Goal: Task Accomplishment & Management: Complete application form

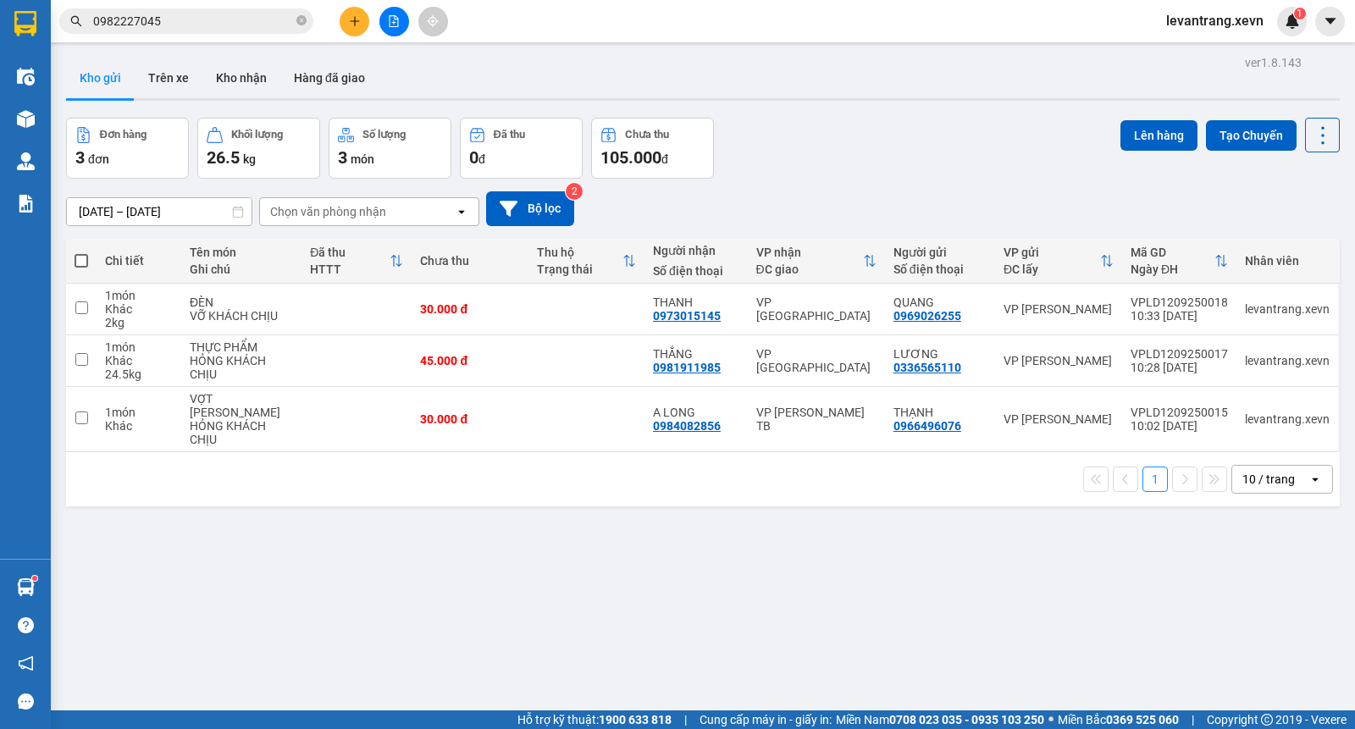
click at [975, 176] on div "Đơn hàng 3 đơn Khối lượng 26.5 kg Số lượng 3 món Đã thu 0 đ Chưa thu 105.000 đ …" at bounding box center [702, 148] width 1273 height 61
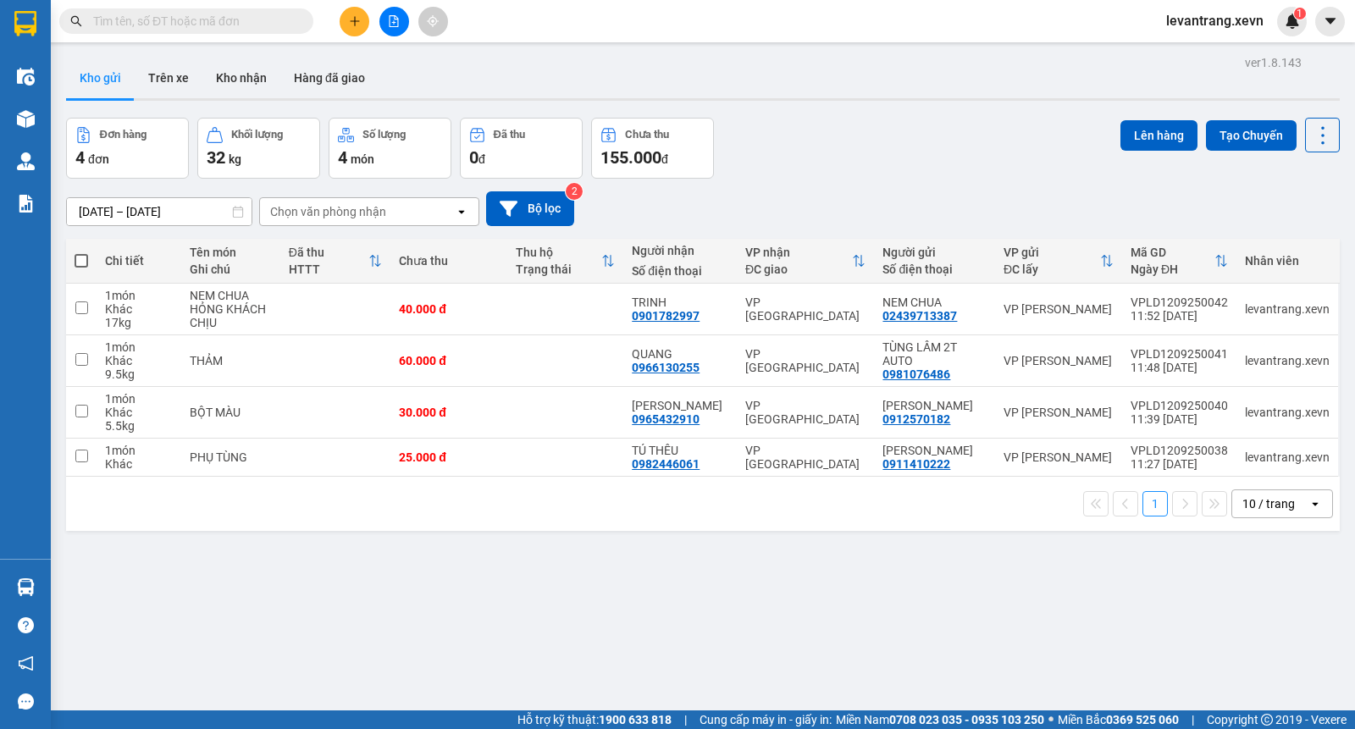
click at [975, 176] on div "Đơn hàng 4 đơn Khối lượng 32 kg Số lượng 4 món Đã thu 0 đ Chưa thu 155.000 đ Lê…" at bounding box center [702, 148] width 1273 height 61
click at [986, 169] on div "Đơn hàng 4 đơn Khối lượng 32 kg Số lượng 4 món Đã thu 0 đ Chưa thu 155.000 đ Lê…" at bounding box center [702, 148] width 1273 height 61
click at [940, 146] on div "Đơn hàng 4 đơn Khối lượng 32 kg Số lượng 4 món Đã thu 0 đ Chưa thu 155.000 đ Lê…" at bounding box center [702, 148] width 1273 height 61
click at [878, 574] on div "ver 1.8.143 Kho gửi Trên xe Kho nhận Hàng đã giao Đơn hàng 4 đơn Khối lượng 32 …" at bounding box center [702, 415] width 1287 height 729
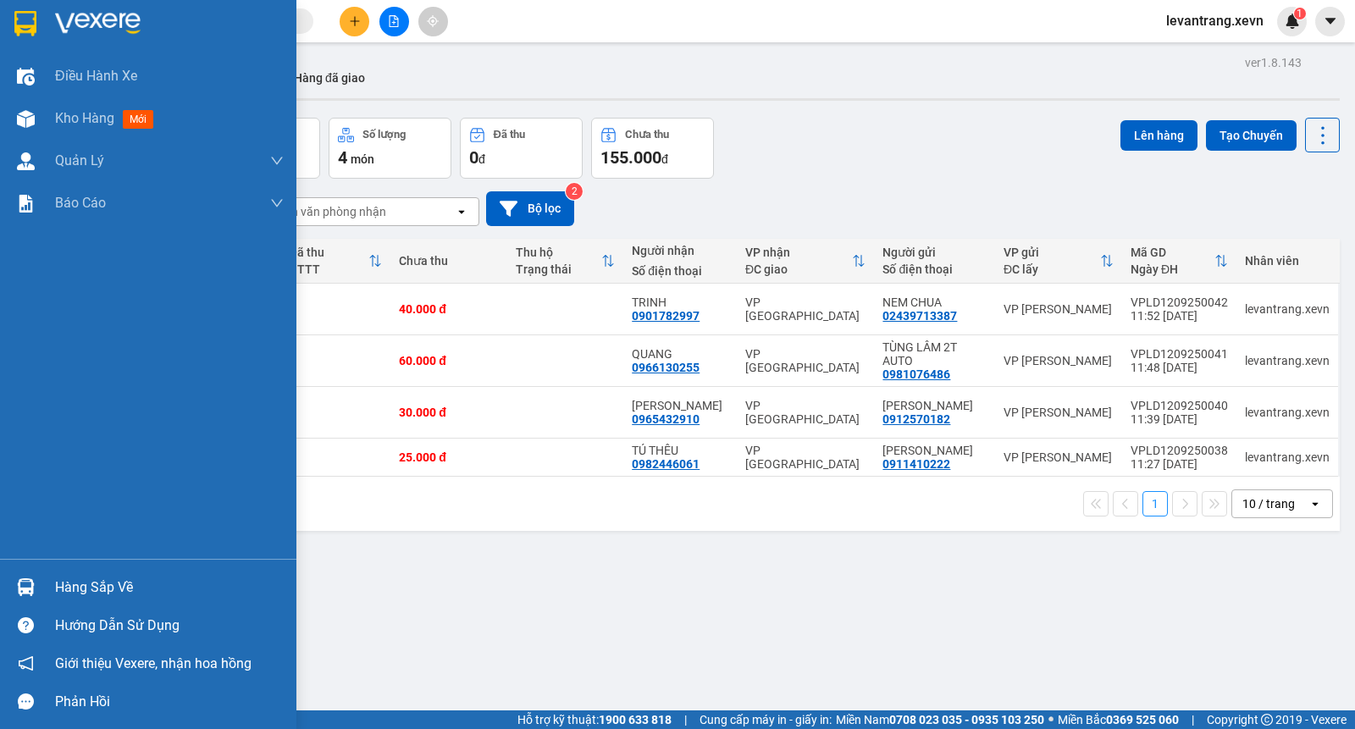
click at [32, 588] on img at bounding box center [26, 587] width 18 height 18
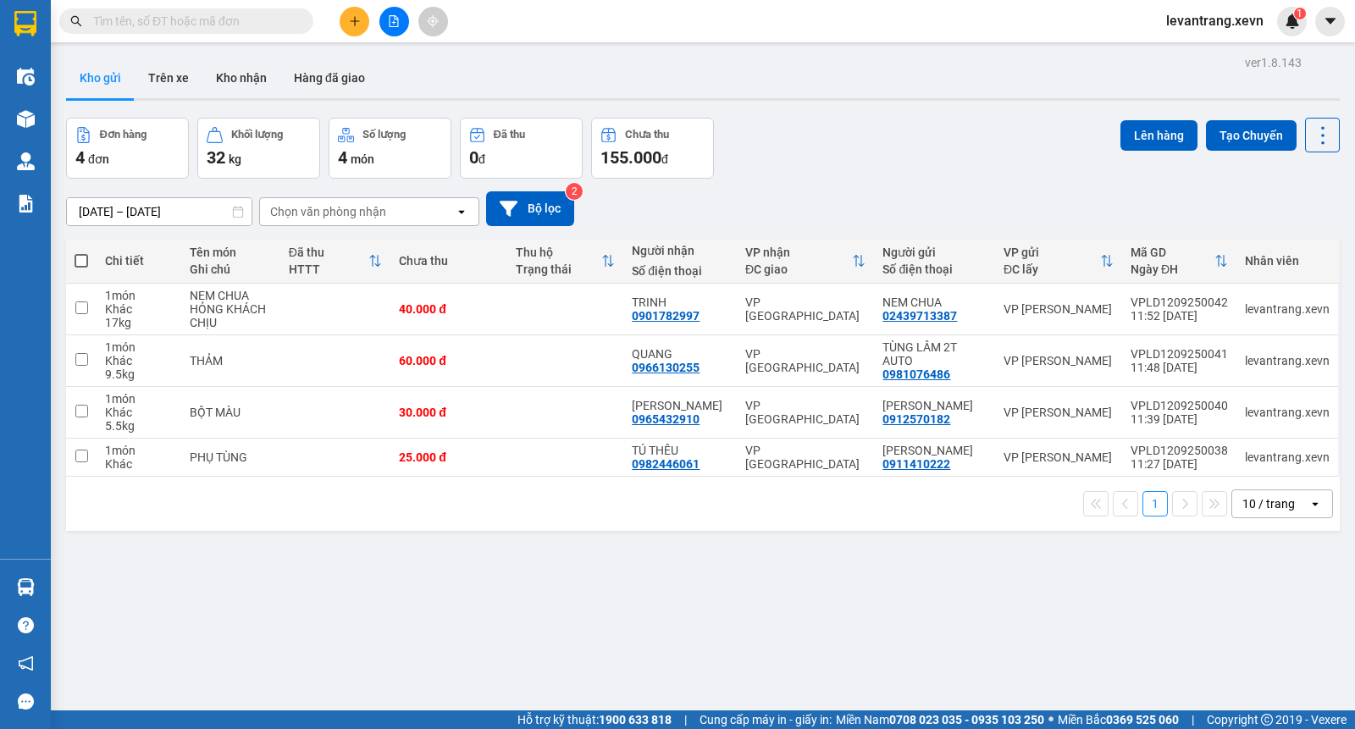
click at [459, 35] on section "Kết quả tìm kiếm ( 0 ) Bộ lọc No Data levantrang.xevn 1 Điều hành xe Kho hàng m…" at bounding box center [677, 364] width 1355 height 729
click at [356, 18] on icon "plus" at bounding box center [355, 21] width 12 height 12
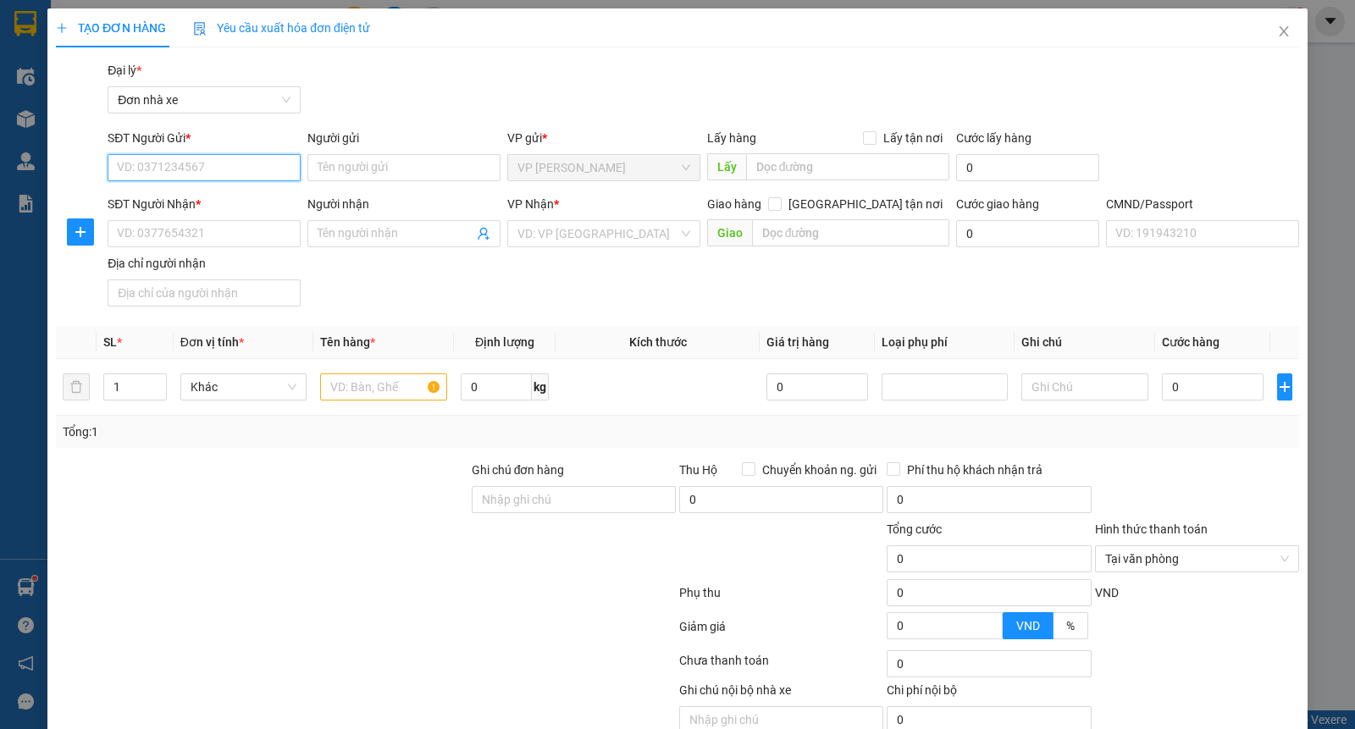
click at [173, 175] on input "SĐT Người Gửi *" at bounding box center [204, 167] width 193 height 27
type input "0985767777"
click at [208, 208] on div "0985767777 - KIÊN" at bounding box center [202, 201] width 170 height 19
type input "KIÊN"
type input "0972589635"
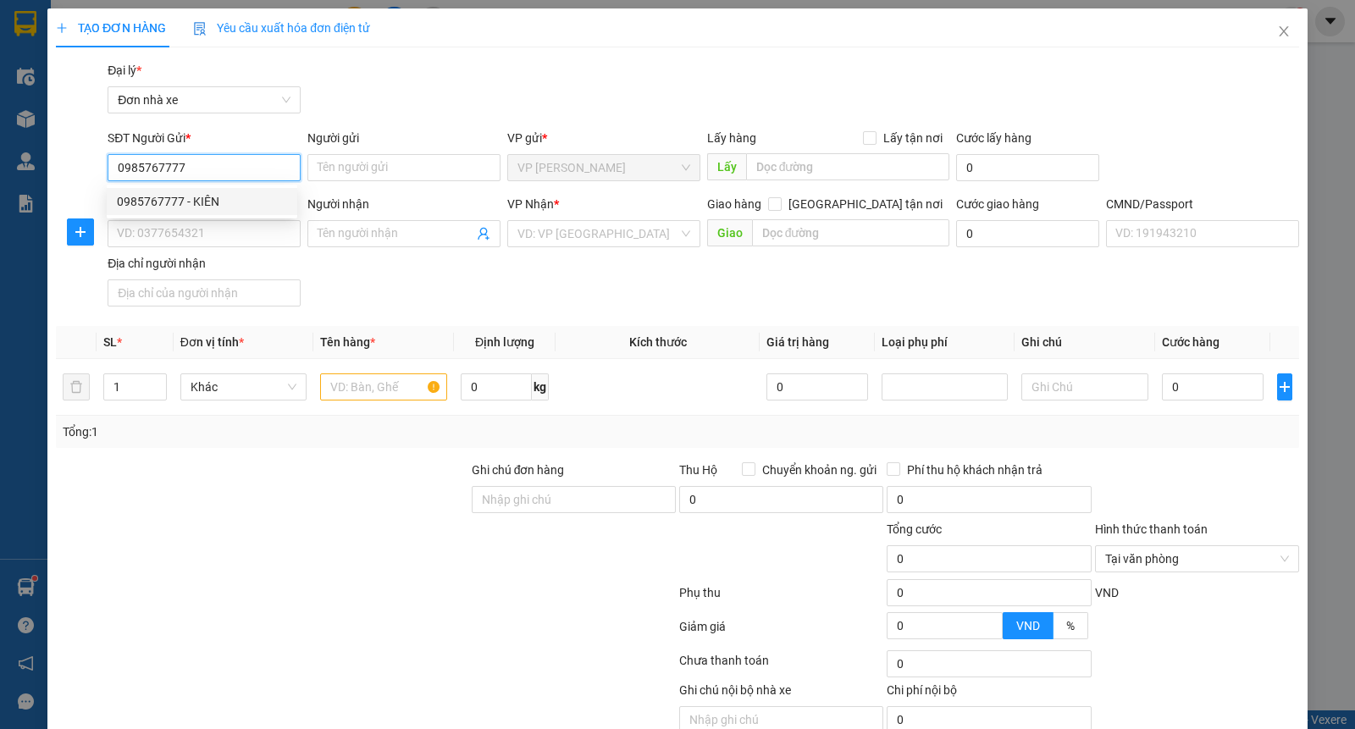
type input "A ĐIỆP"
type input "[PERSON_NAME]"
type input "0985767777"
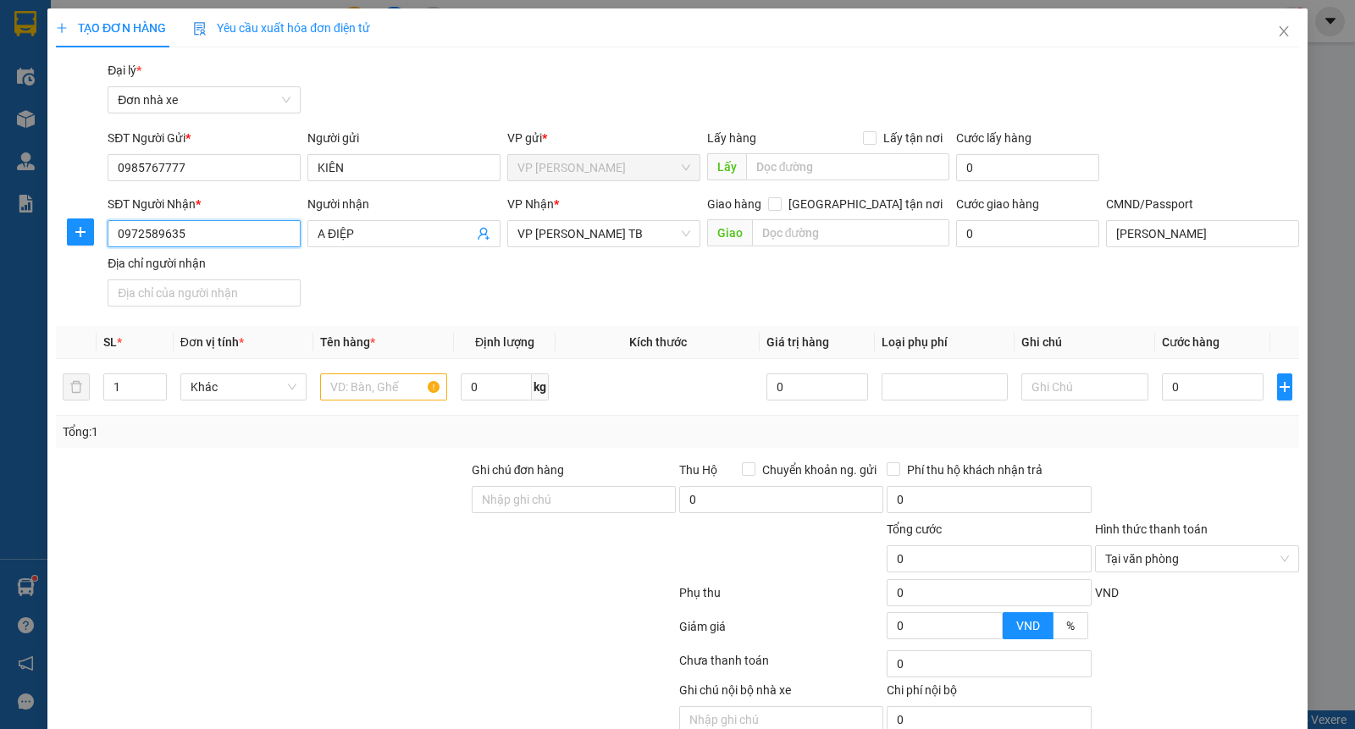
click at [206, 239] on input "0972589635" at bounding box center [204, 233] width 193 height 27
click at [206, 238] on input "0972589635" at bounding box center [204, 233] width 193 height 27
click at [191, 292] on div "0965069888 - HUY" at bounding box center [202, 294] width 170 height 19
type input "0965069888"
type input "HUY"
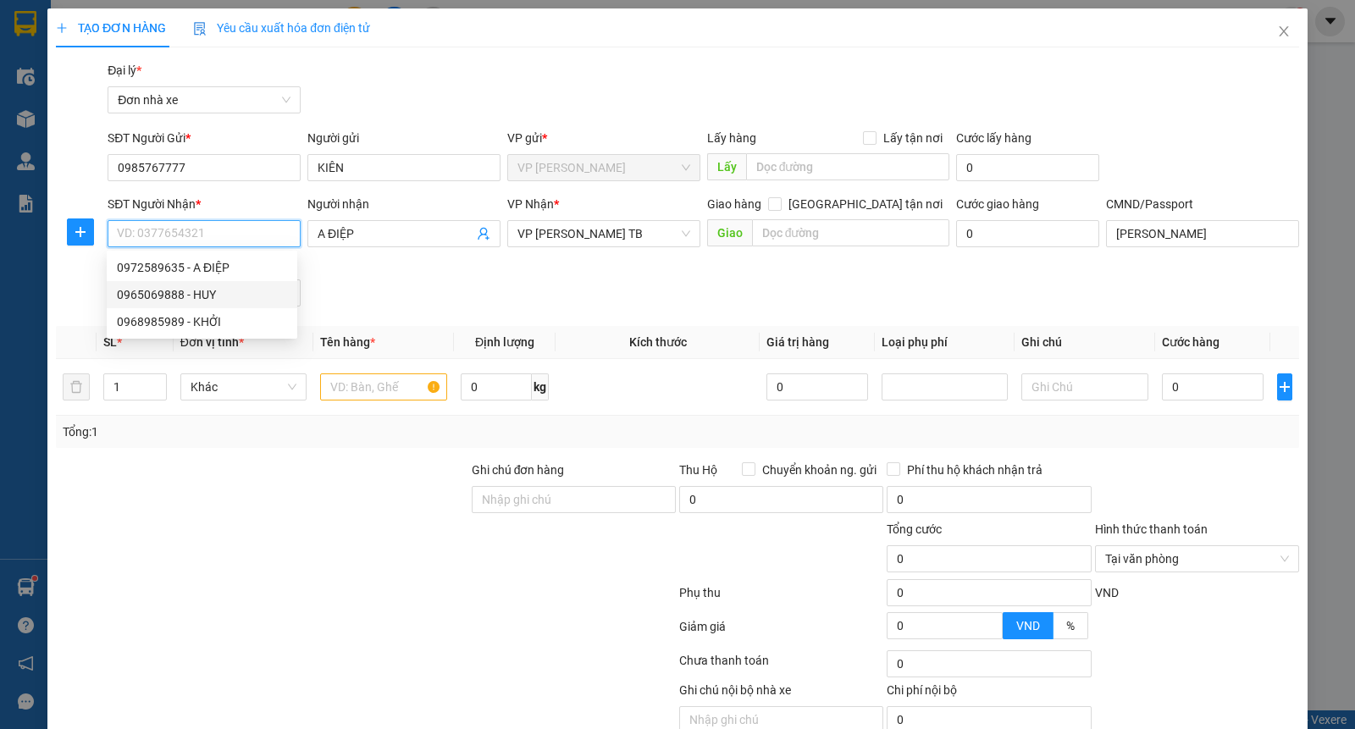
type input "037203004937 [PERSON_NAME]"
type input "0965069888"
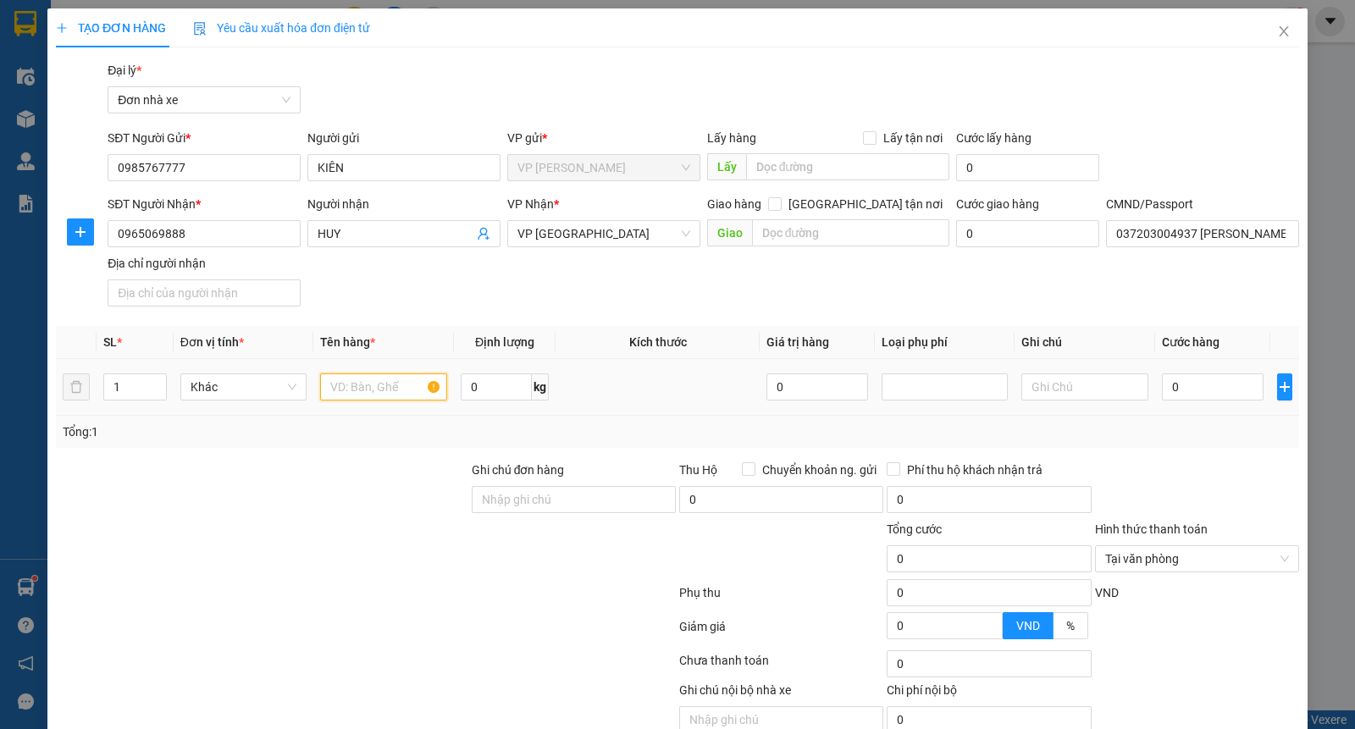
click at [389, 393] on input "text" at bounding box center [383, 386] width 127 height 27
type input "LINH KIỆN"
click at [1191, 382] on input "0" at bounding box center [1213, 386] width 102 height 27
type input "3"
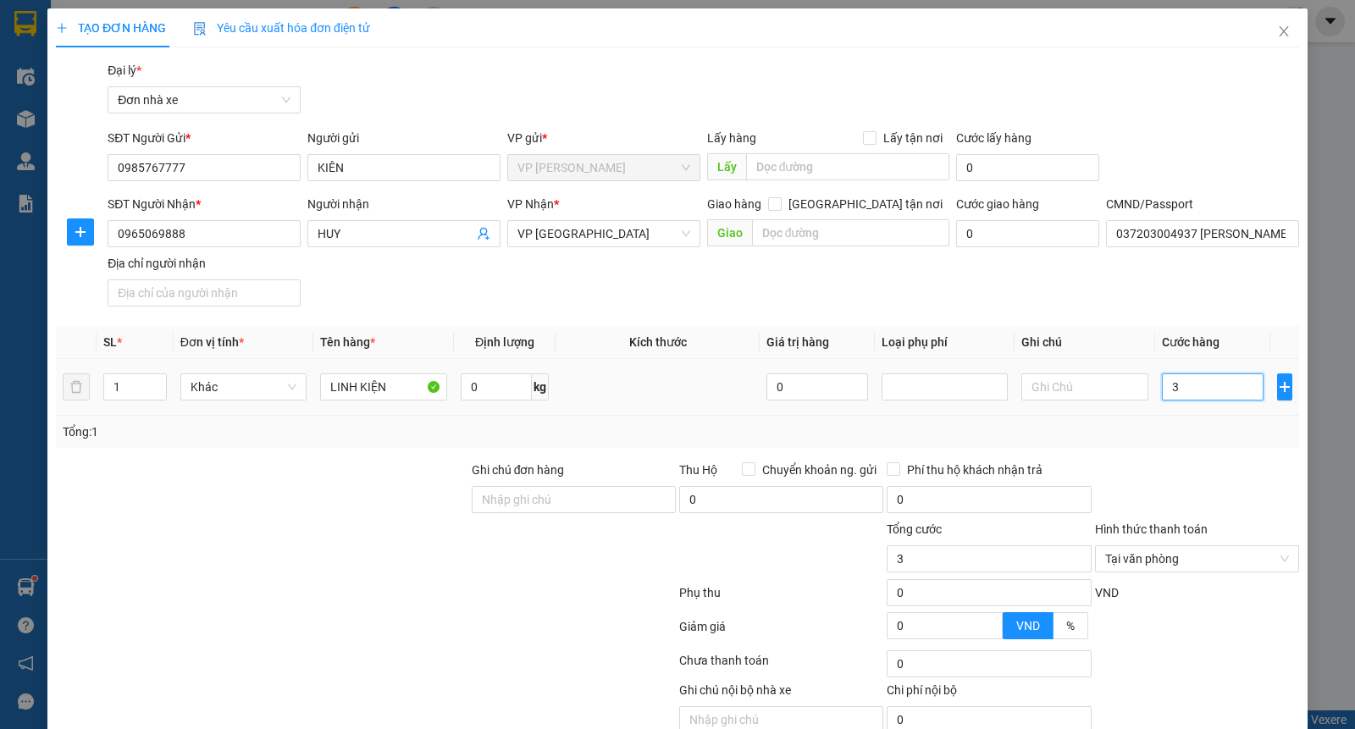
type input "30"
type input "30.000"
click at [1180, 450] on div "Transit Pickup Surcharge Ids Transit Deliver Surcharge Ids Transit Deliver Surc…" at bounding box center [677, 417] width 1243 height 712
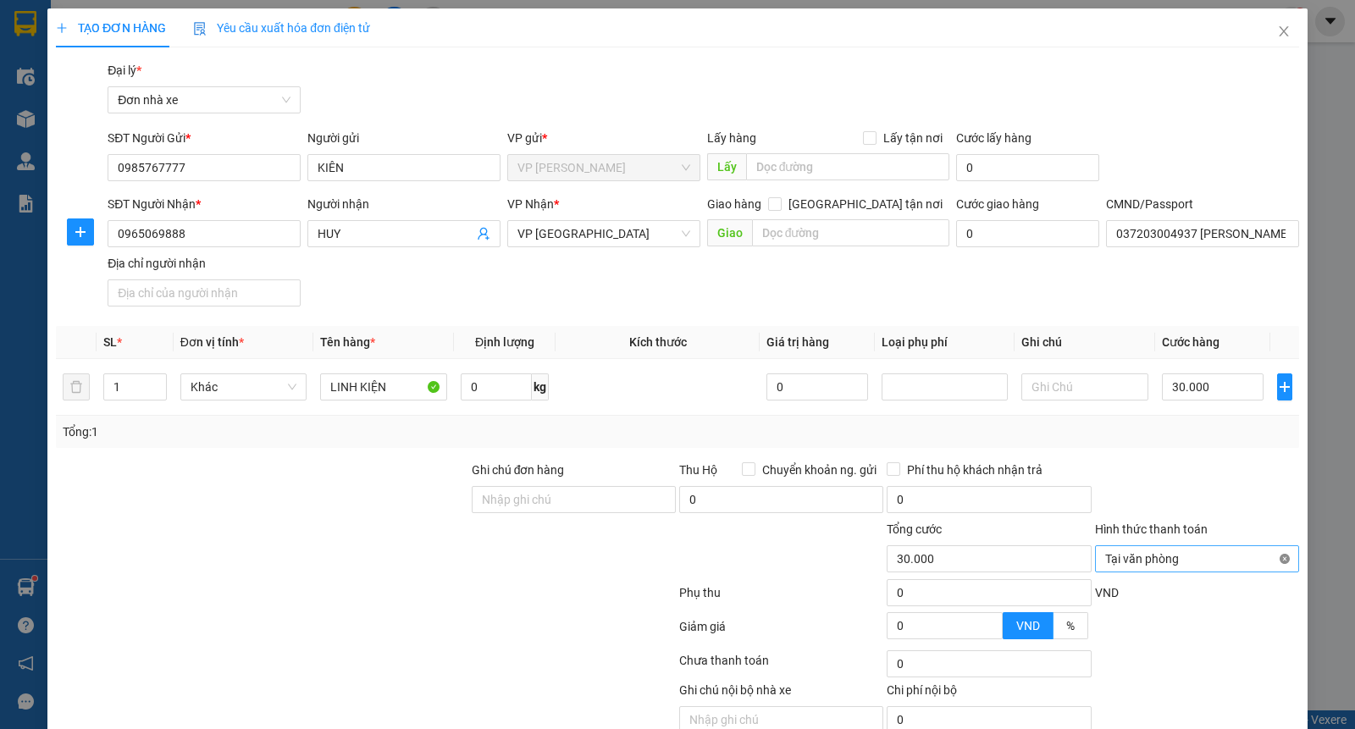
type input "30.000"
click at [1147, 233] on input "037203004937 [PERSON_NAME]" at bounding box center [1202, 233] width 193 height 27
click at [1179, 145] on div "SĐT Người Gửi * 0985767777 Người gửi KIÊN VP gửi * VP [PERSON_NAME] Lấy hàng Lấ…" at bounding box center [703, 158] width 1198 height 59
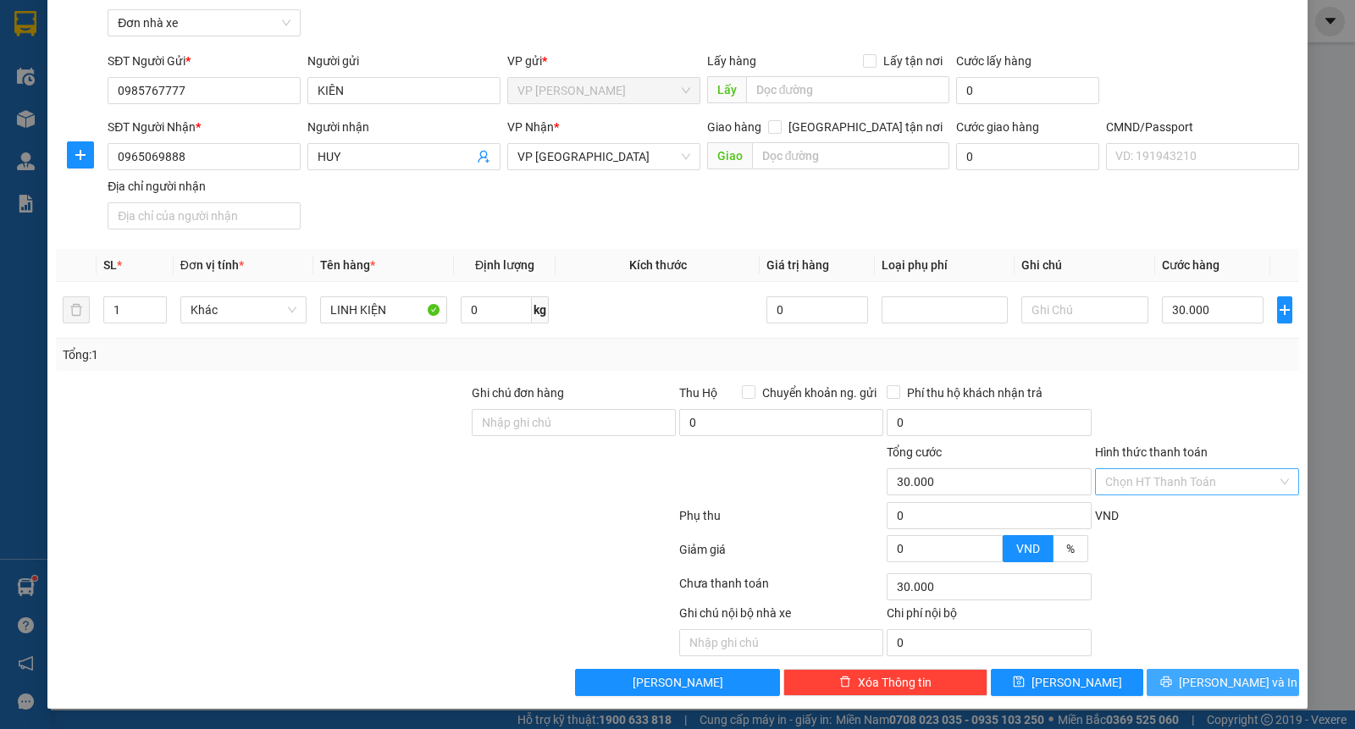
click at [1172, 686] on icon "printer" at bounding box center [1166, 682] width 12 height 12
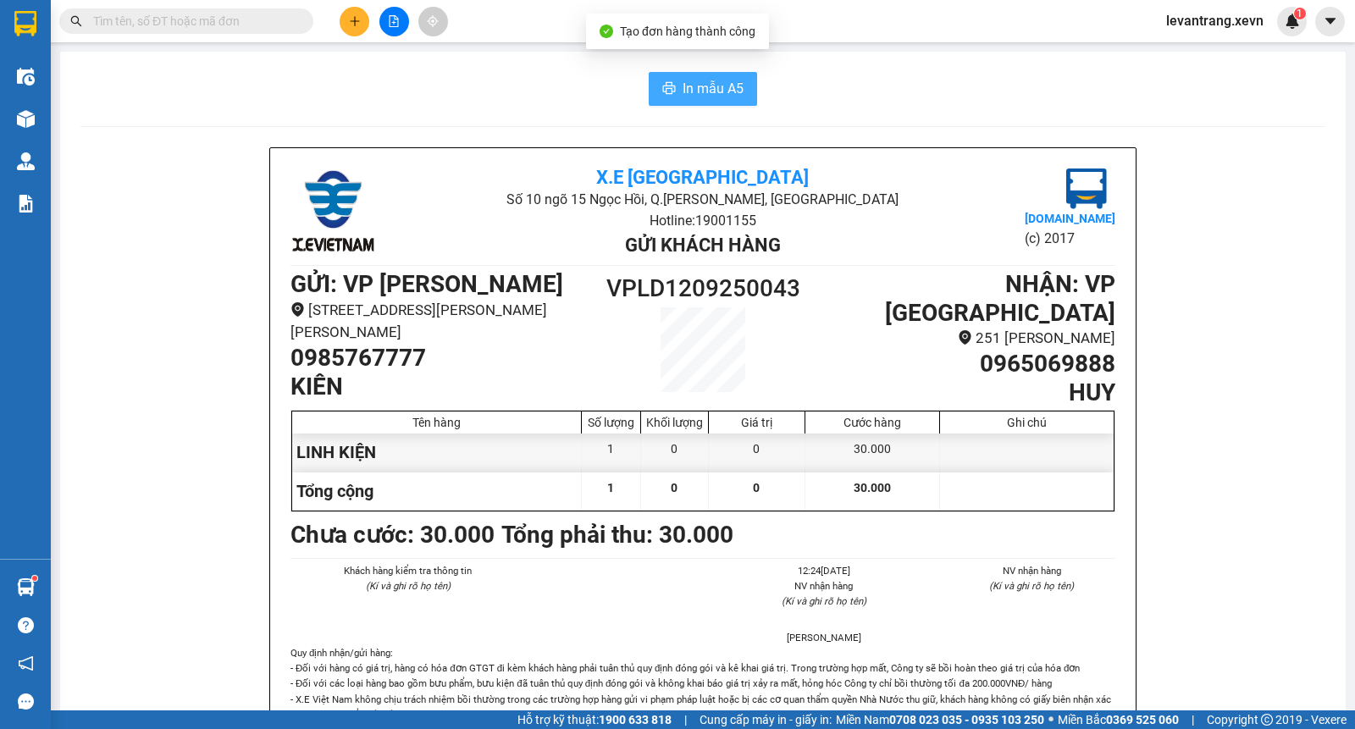
click at [696, 85] on span "In mẫu A5" at bounding box center [712, 88] width 61 height 21
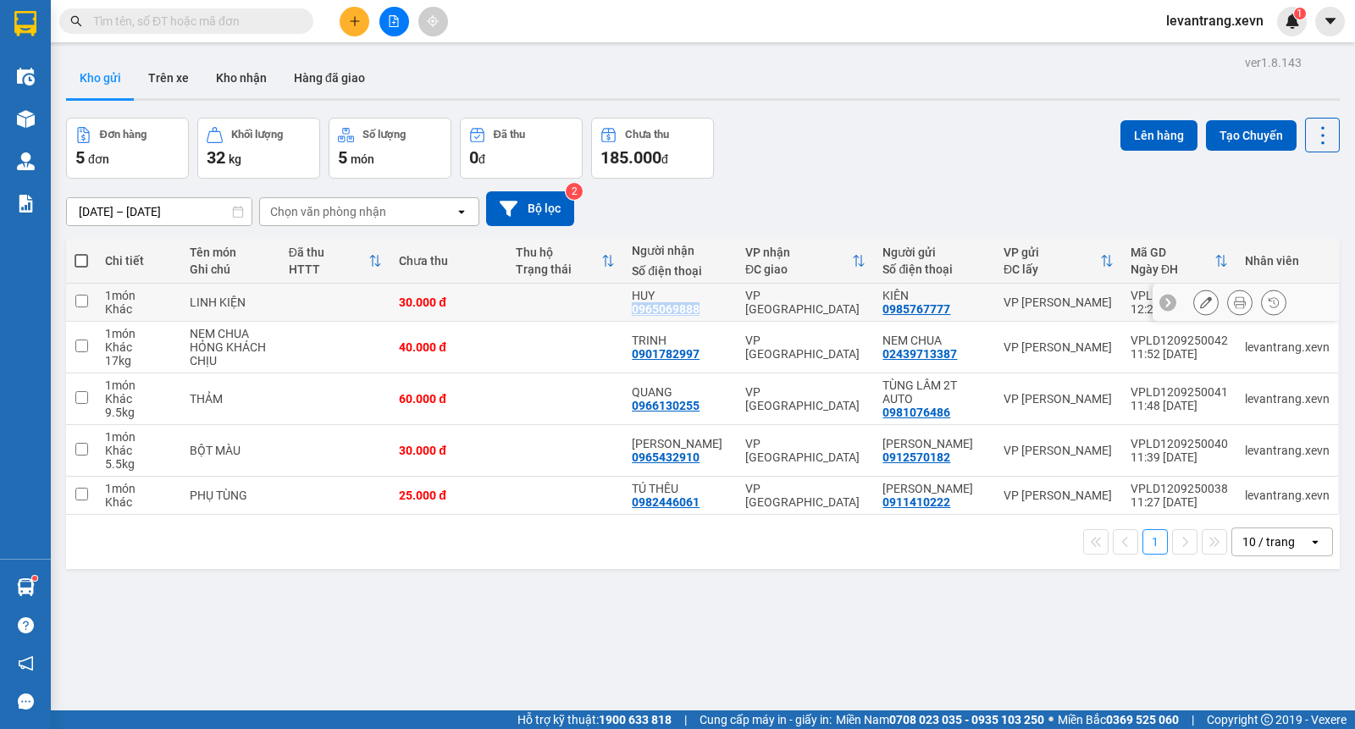
drag, startPoint x: 644, startPoint y: 313, endPoint x: 502, endPoint y: 250, distance: 155.8
click at [721, 311] on div "HUY 0965069888" at bounding box center [680, 302] width 97 height 27
checkbox input "true"
copy div "0965069888"
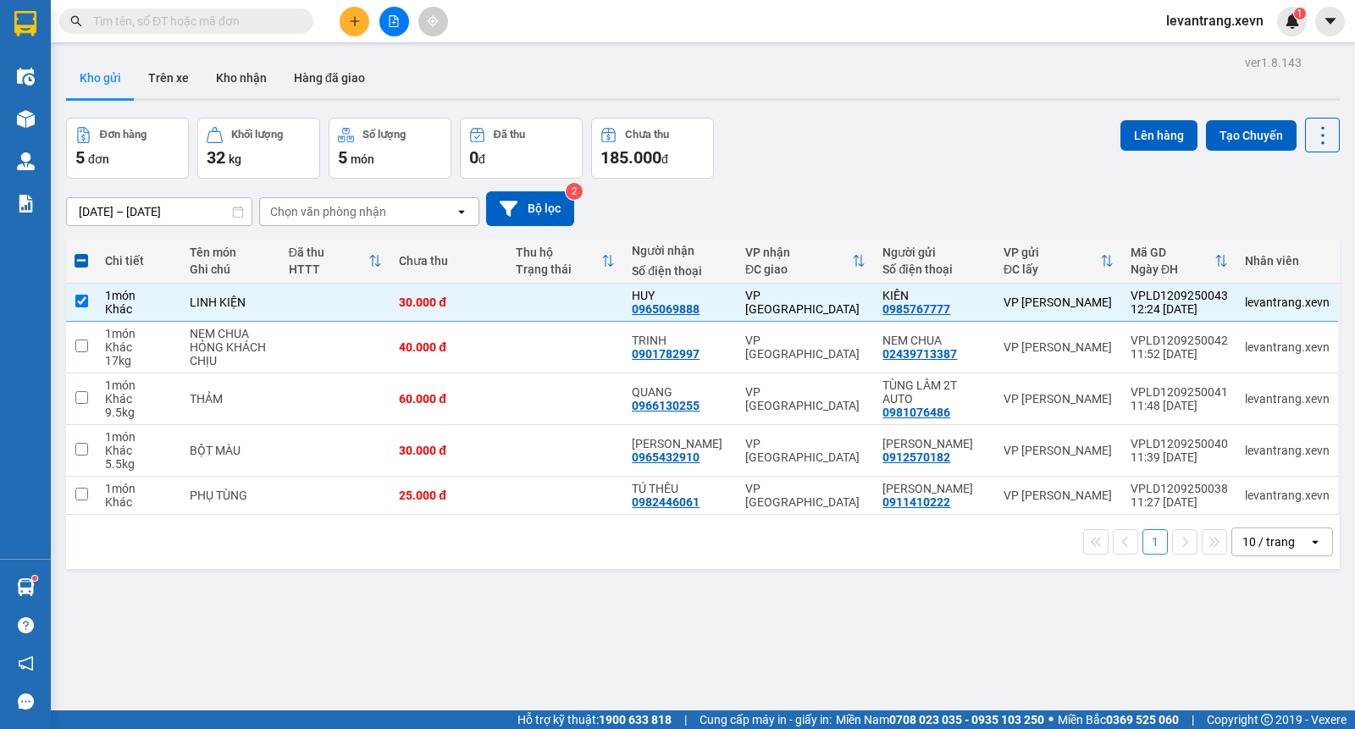
click at [273, 29] on input "text" at bounding box center [193, 21] width 200 height 19
paste input "0965069888"
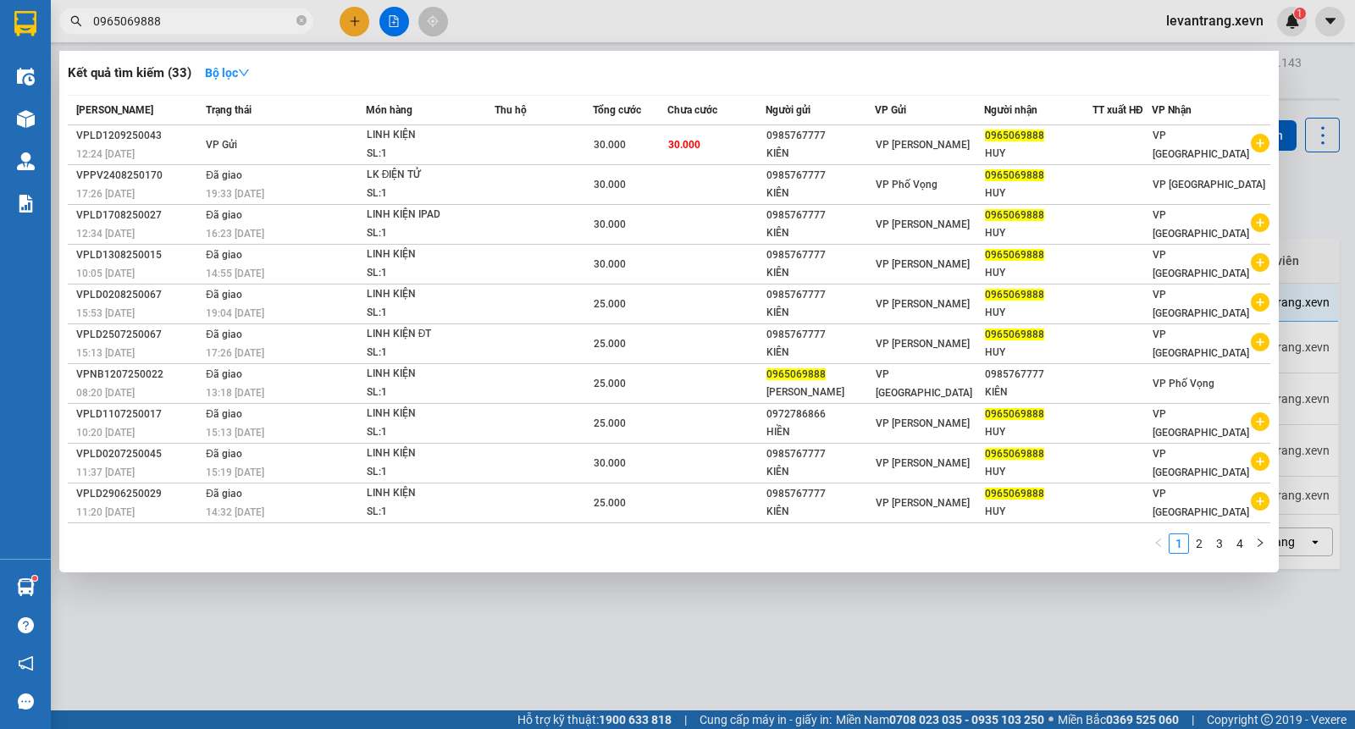
type input "0965069888"
click at [455, 638] on div at bounding box center [677, 364] width 1355 height 729
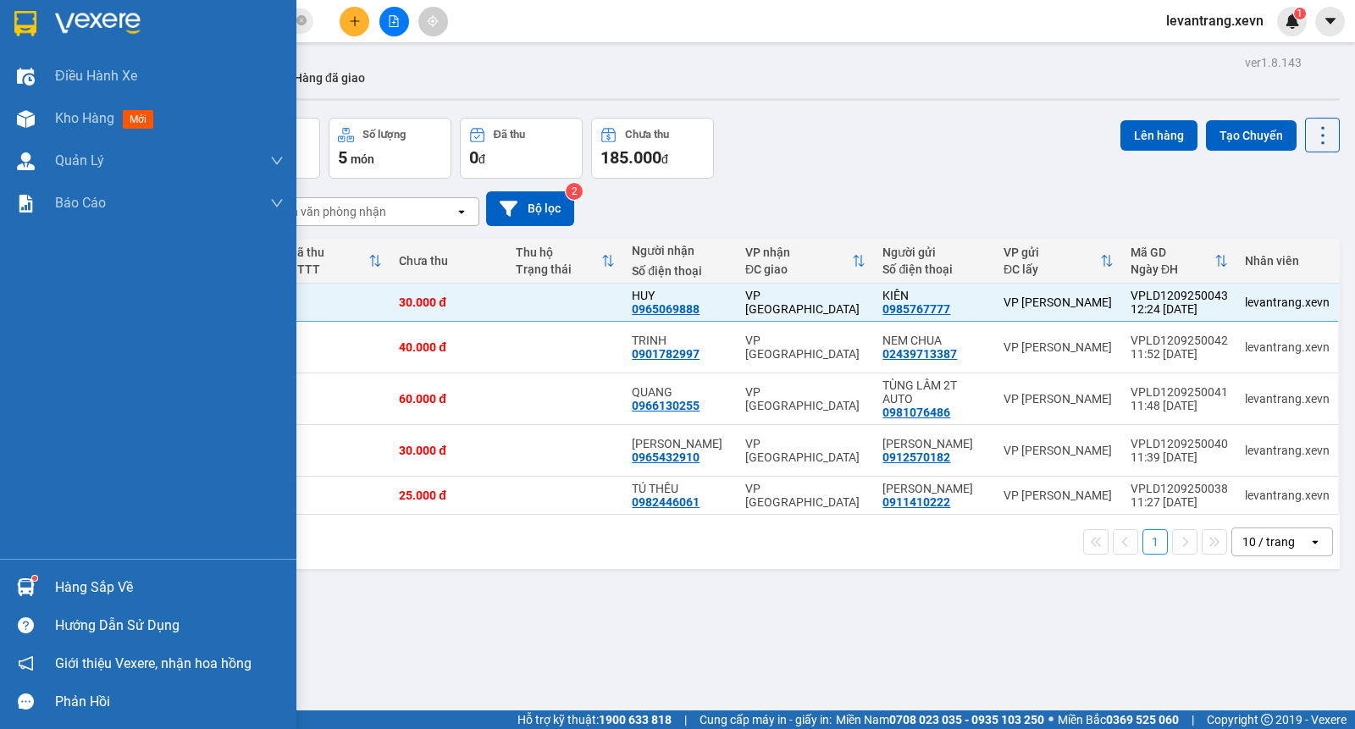
click at [70, 582] on div "Hàng sắp về" at bounding box center [169, 587] width 229 height 25
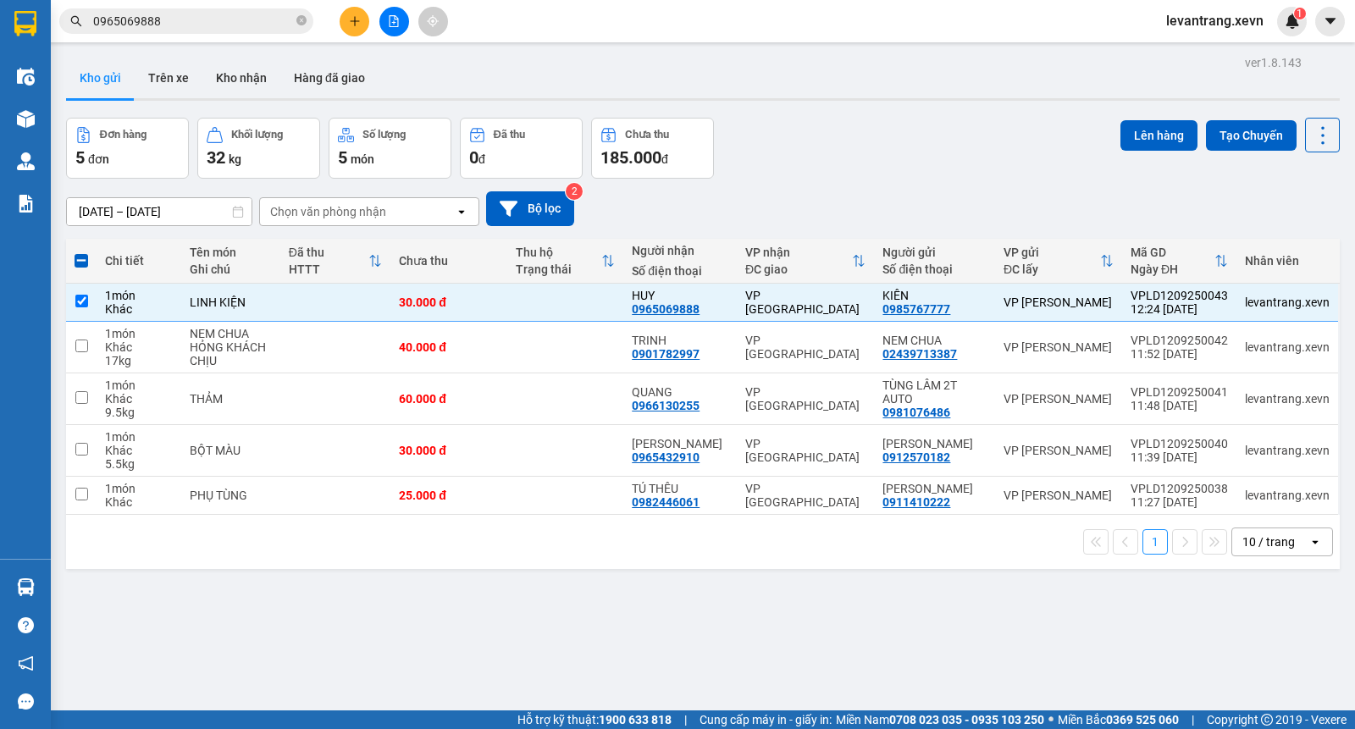
click at [925, 95] on section "Kết quả tìm kiếm ( 33 ) Bộ lọc Mã ĐH Trạng thái Món hàng Thu hộ Tổng cước Chưa …" at bounding box center [677, 364] width 1355 height 729
